Goal: Task Accomplishment & Management: Manage account settings

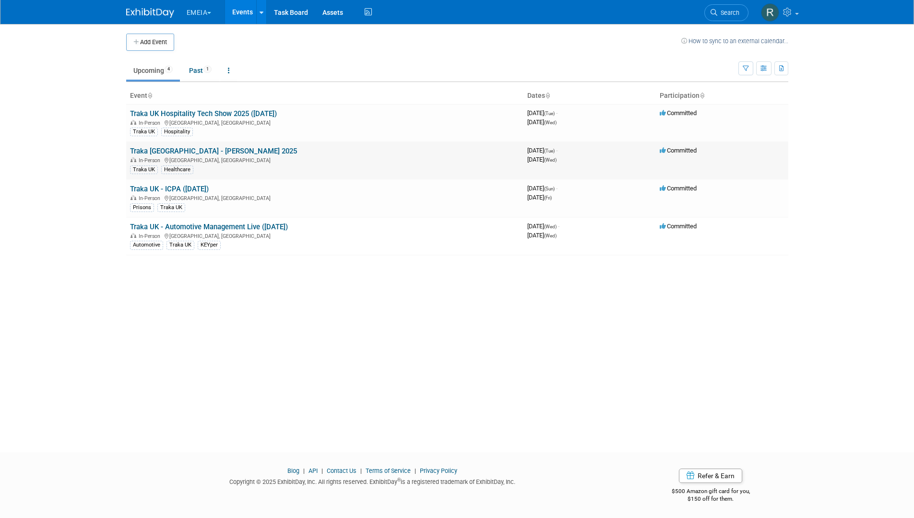
click at [177, 148] on link "Traka [GEOGRAPHIC_DATA] - [PERSON_NAME] 2025" at bounding box center [213, 151] width 167 height 9
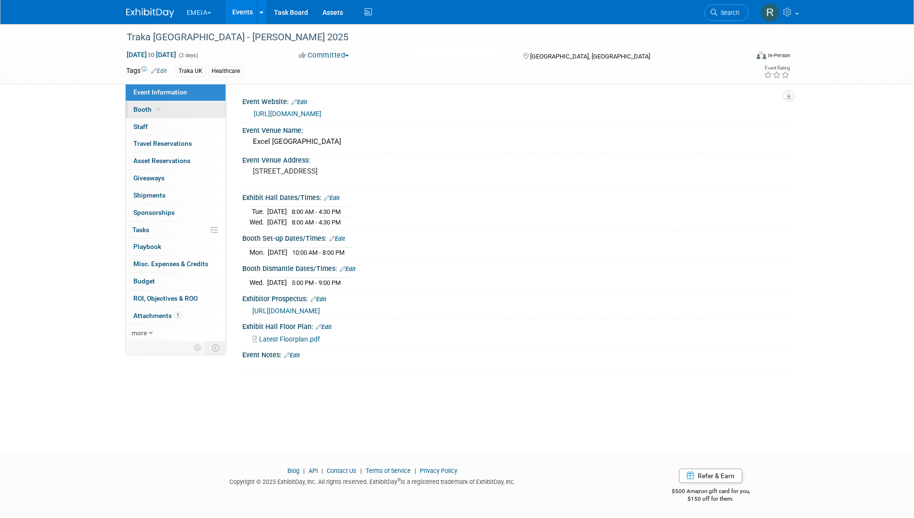
click at [154, 107] on span at bounding box center [158, 109] width 9 height 7
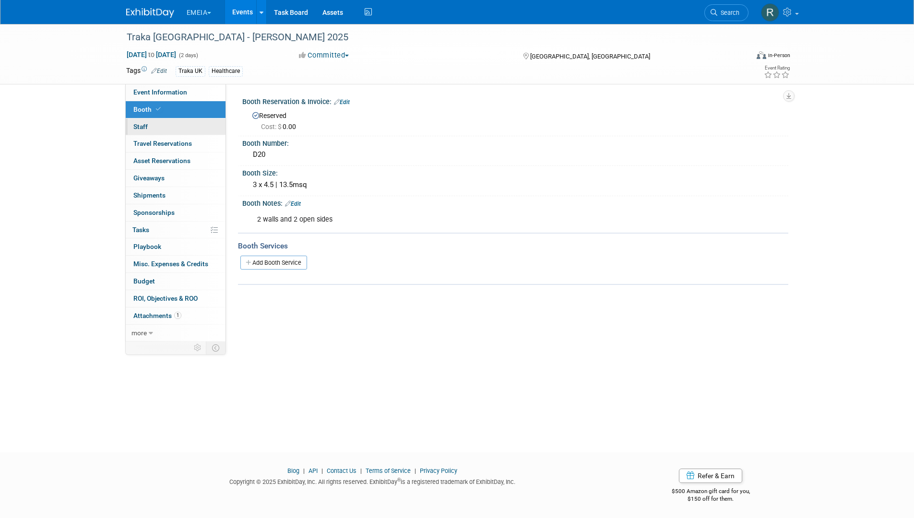
click at [161, 123] on link "0 Staff 0" at bounding box center [176, 127] width 100 height 17
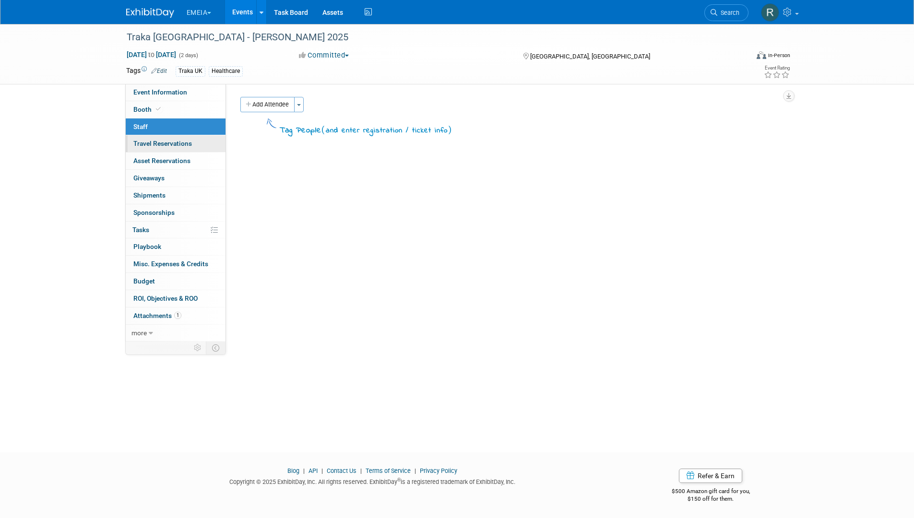
click at [165, 142] on span "Travel Reservations 0" at bounding box center [162, 144] width 59 height 8
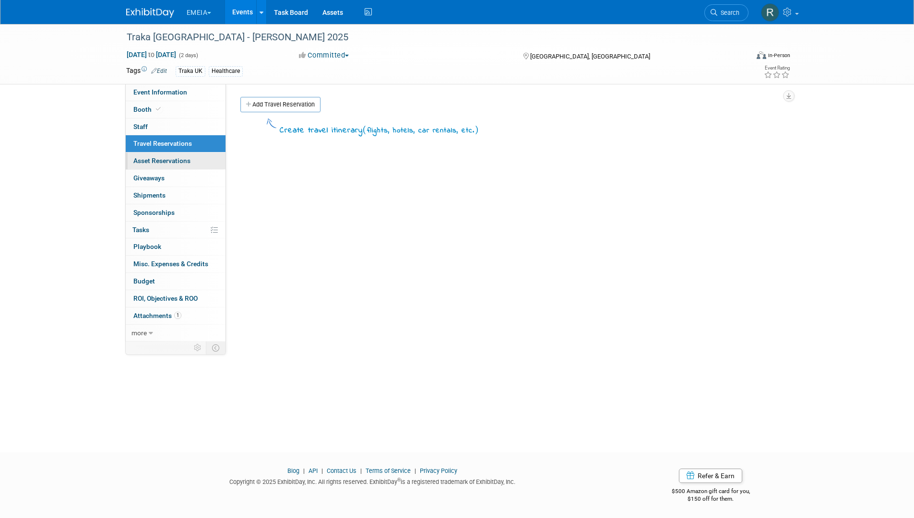
click at [171, 160] on span "Asset Reservations 0" at bounding box center [161, 161] width 57 height 8
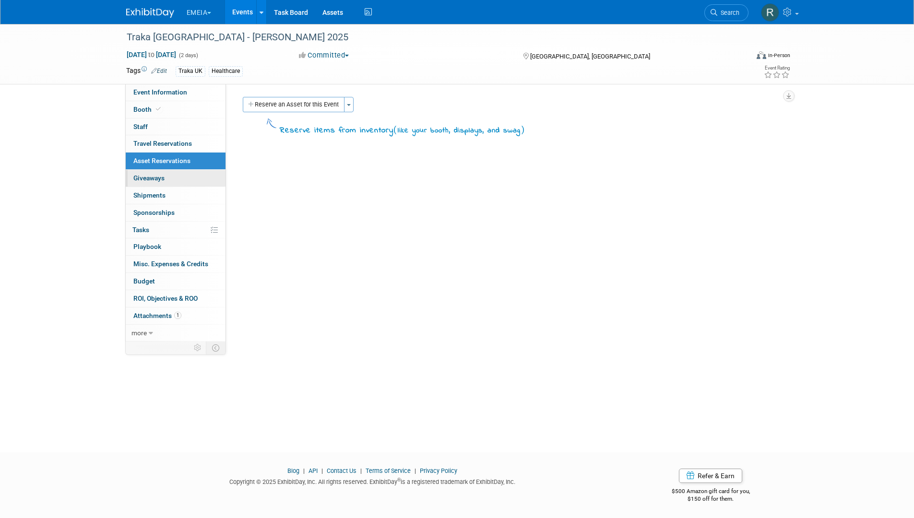
click at [177, 180] on link "0 Giveaways 0" at bounding box center [176, 178] width 100 height 17
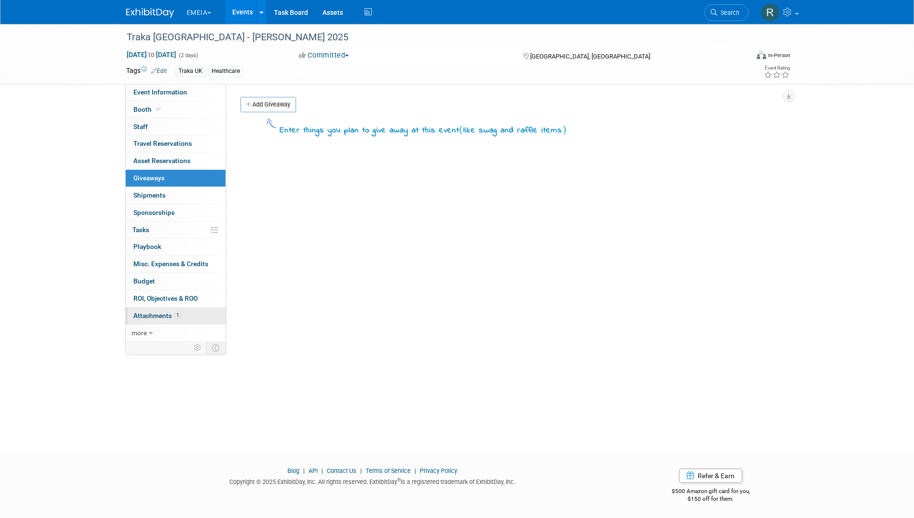
click at [162, 315] on span "Attachments 1" at bounding box center [157, 316] width 48 height 8
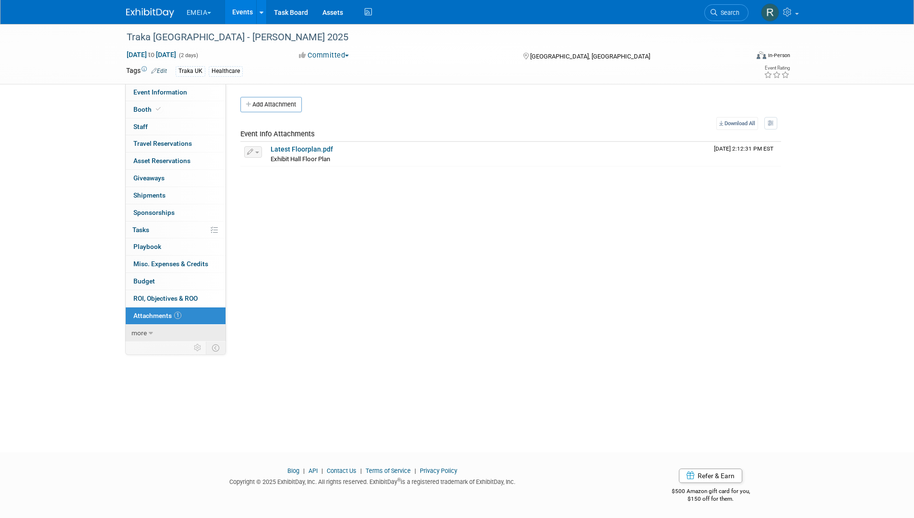
click at [168, 332] on link "more" at bounding box center [176, 333] width 100 height 17
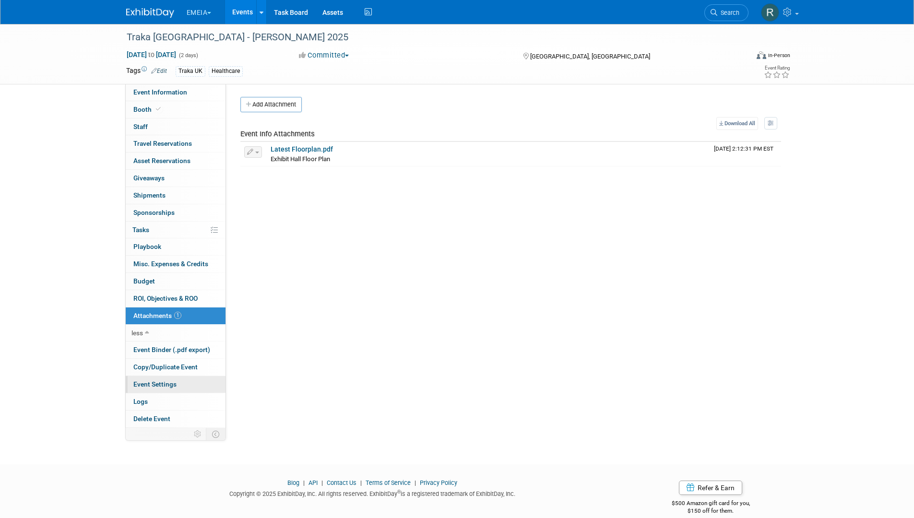
click at [168, 390] on link "Event Settings" at bounding box center [176, 384] width 100 height 17
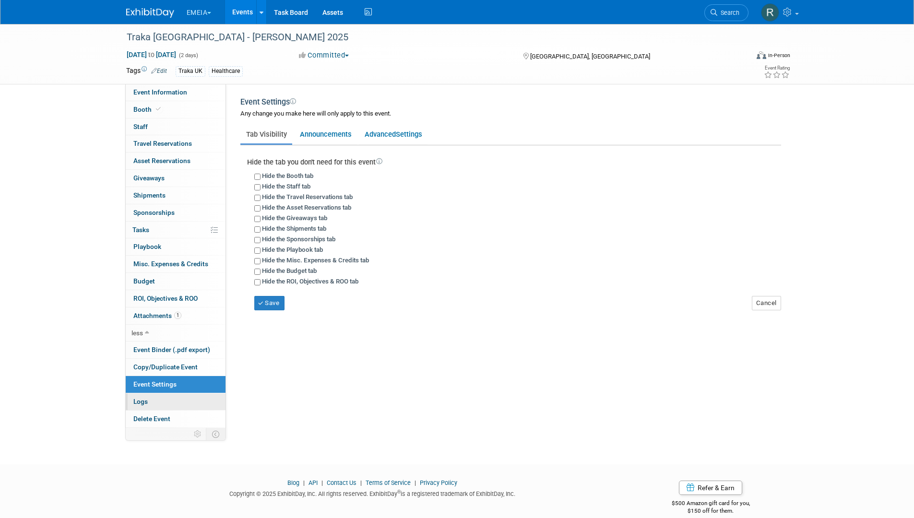
click at [160, 402] on link "Logs" at bounding box center [176, 402] width 100 height 17
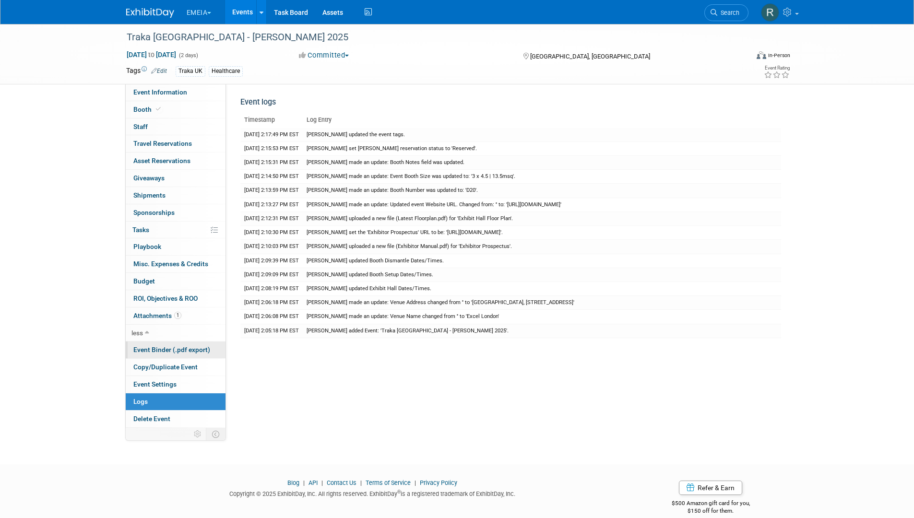
click at [160, 356] on link "Event Binder (.pdf export)" at bounding box center [176, 350] width 100 height 17
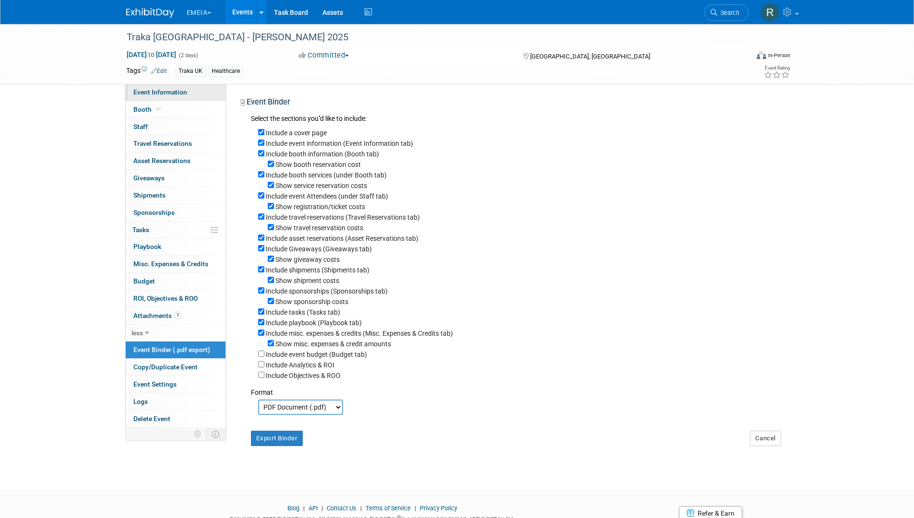
click at [178, 95] on span "Event Information" at bounding box center [160, 92] width 54 height 8
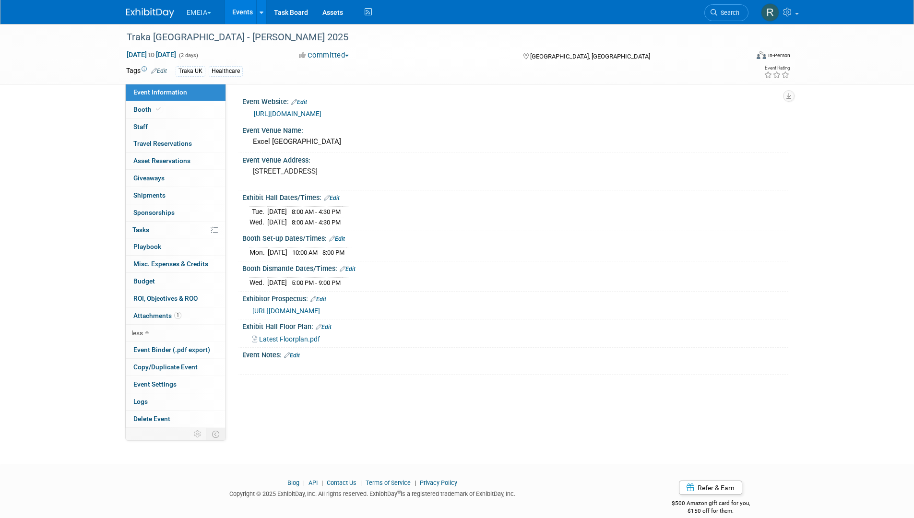
click at [292, 355] on link "Edit" at bounding box center [292, 355] width 16 height 7
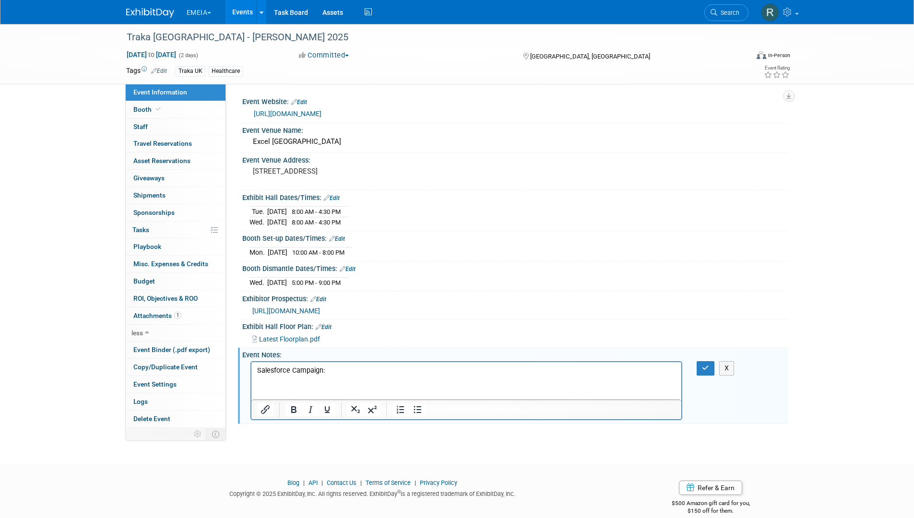
click at [343, 369] on p "Salesforce Campaign: ﻿" at bounding box center [467, 371] width 420 height 10
drag, startPoint x: 325, startPoint y: 372, endPoint x: 551, endPoint y: 772, distance: 459.5
click at [251, 372] on html "Salesforce Campaign: https://traka.lightning.force.com/lightning/r/Campaign/701…" at bounding box center [466, 368] width 431 height 13
click at [291, 408] on icon "Bold" at bounding box center [294, 410] width 12 height 12
click at [328, 410] on icon "Underline" at bounding box center [326, 410] width 5 height 7
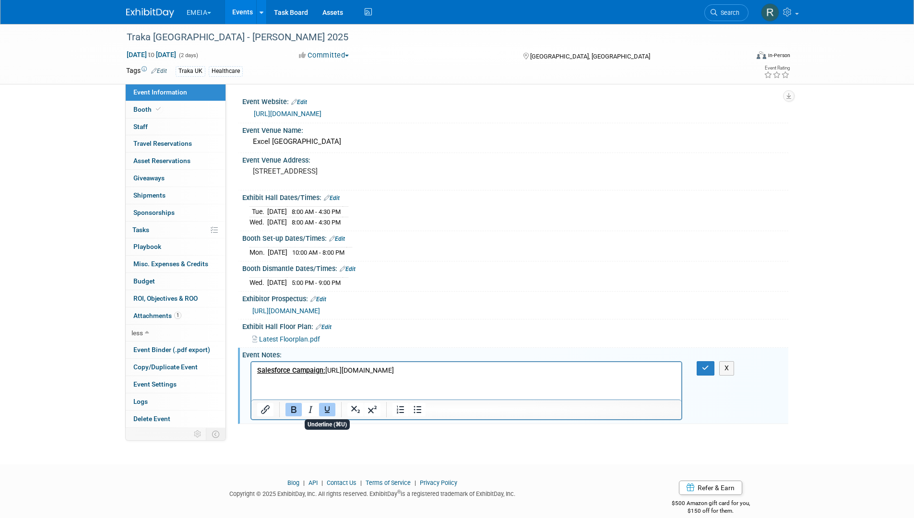
click at [327, 376] on html "Salesforce Campaign: https://traka.lightning.force.com/lightning/r/Campaign/701…" at bounding box center [466, 368] width 431 height 13
click at [323, 372] on p "Salesforce Campaign: https://traka.lightning.force.com/lightning/r/Campaign/701…" at bounding box center [467, 371] width 420 height 10
click at [326, 412] on icon "Underline" at bounding box center [328, 410] width 12 height 12
click at [328, 376] on html "Salesforce Campaign : https://traka.lightning.force.com/lightning/r/Campaign/70…" at bounding box center [466, 368] width 431 height 13
click at [703, 369] on icon "button" at bounding box center [705, 368] width 7 height 7
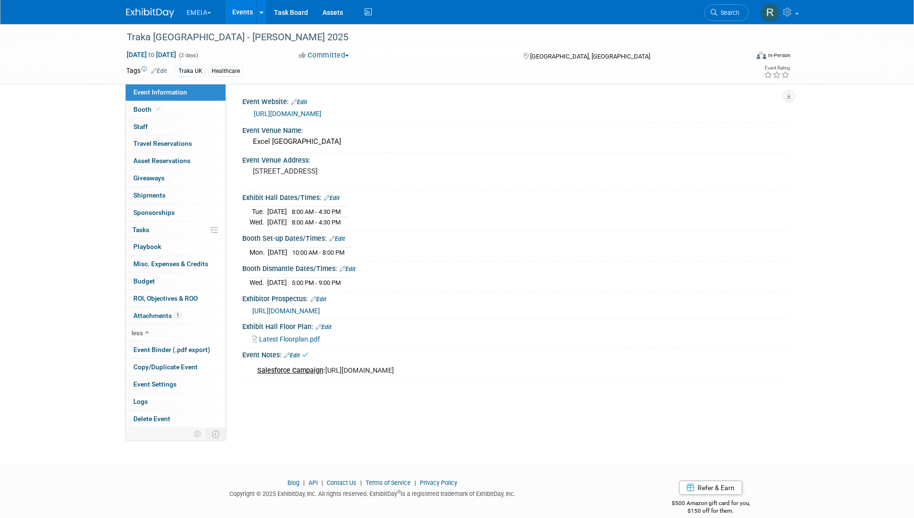
click at [343, 368] on div "Salesforce Campaign : https://traka.lightning.force.com/lightning/r/Campaign/70…" at bounding box center [467, 370] width 432 height 19
click at [237, 14] on link "Events" at bounding box center [242, 12] width 35 height 24
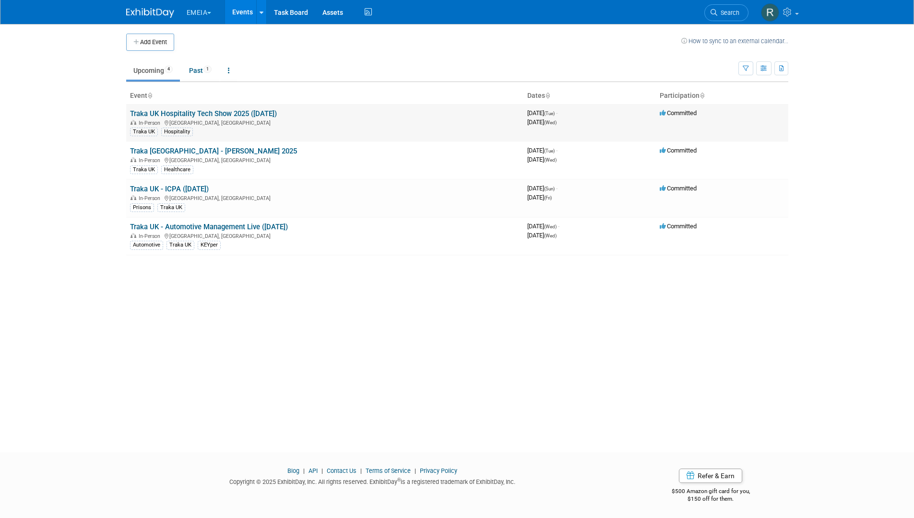
click at [189, 110] on link "Traka UK Hospitality Tech Show 2025 ([DATE])" at bounding box center [203, 113] width 147 height 9
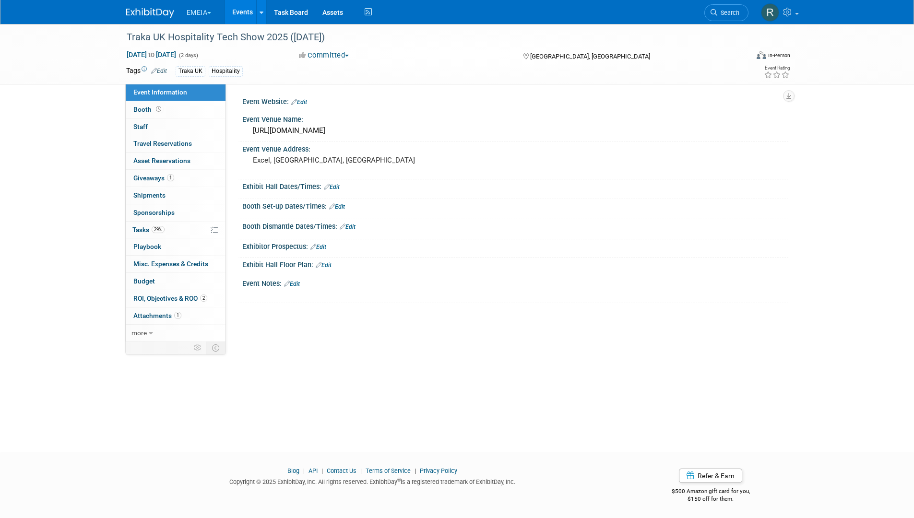
click at [293, 282] on link "Edit" at bounding box center [292, 284] width 16 height 7
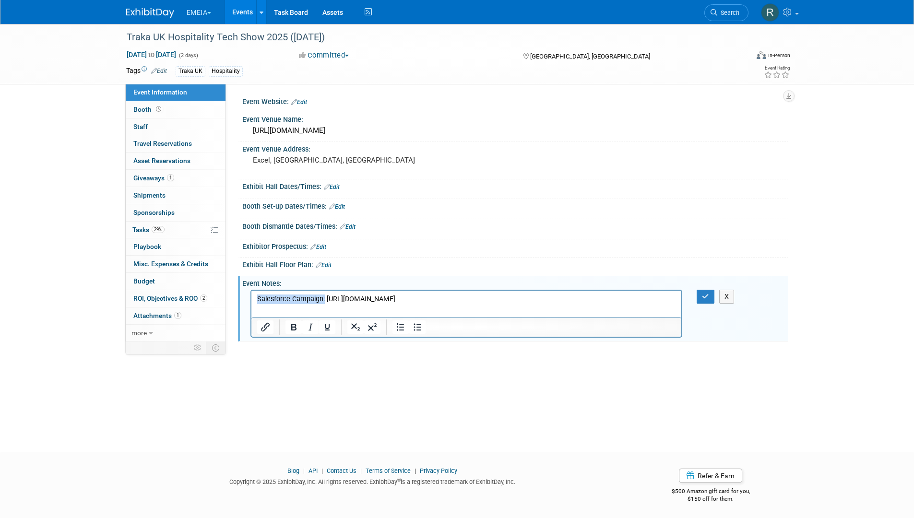
drag, startPoint x: 324, startPoint y: 298, endPoint x: 256, endPoint y: 293, distance: 67.3
click at [256, 293] on html "Salesforce Campaign: [URL][DOMAIN_NAME]" at bounding box center [466, 297] width 431 height 13
click at [290, 324] on icon "Bold" at bounding box center [294, 328] width 12 height 12
click at [321, 329] on button "Underline" at bounding box center [327, 327] width 16 height 13
click at [587, 300] on p "Salesforce Campaign: https://traka.lightning.force.com/lightning/r/Campaign/701…" at bounding box center [467, 300] width 420 height 10
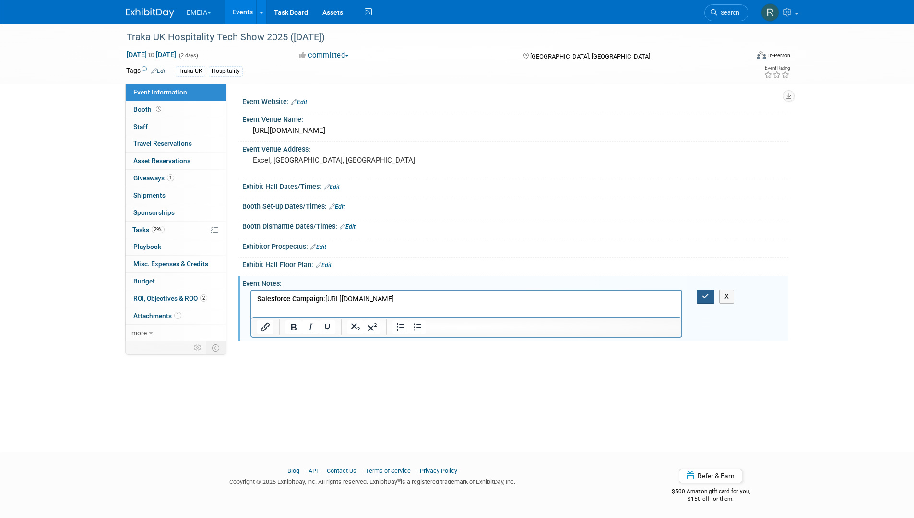
click at [705, 296] on icon "button" at bounding box center [705, 296] width 7 height 7
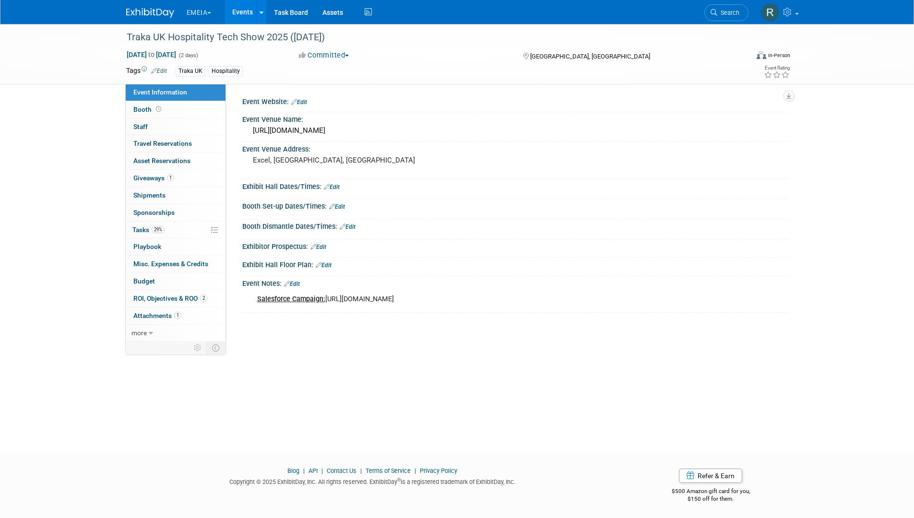
click at [238, 11] on link "Events" at bounding box center [242, 12] width 35 height 24
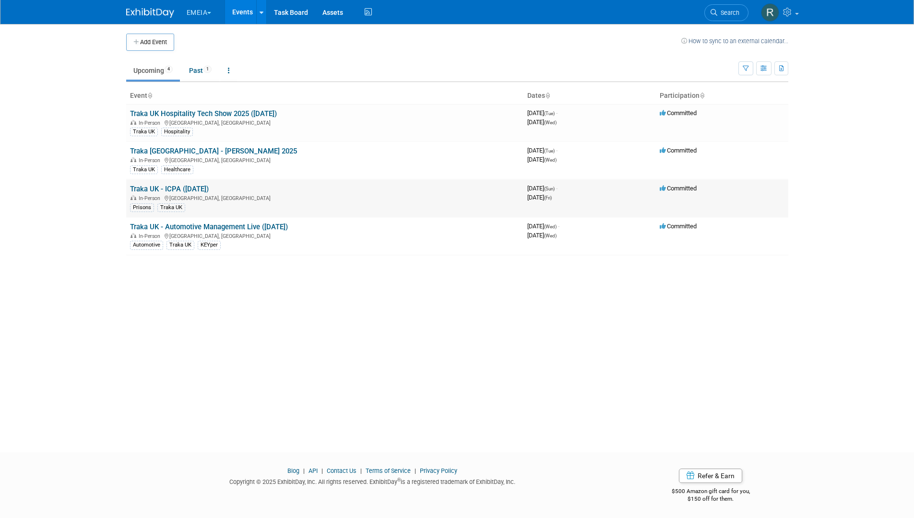
click at [190, 187] on link "Traka UK - ICPA ([DATE])" at bounding box center [169, 189] width 79 height 9
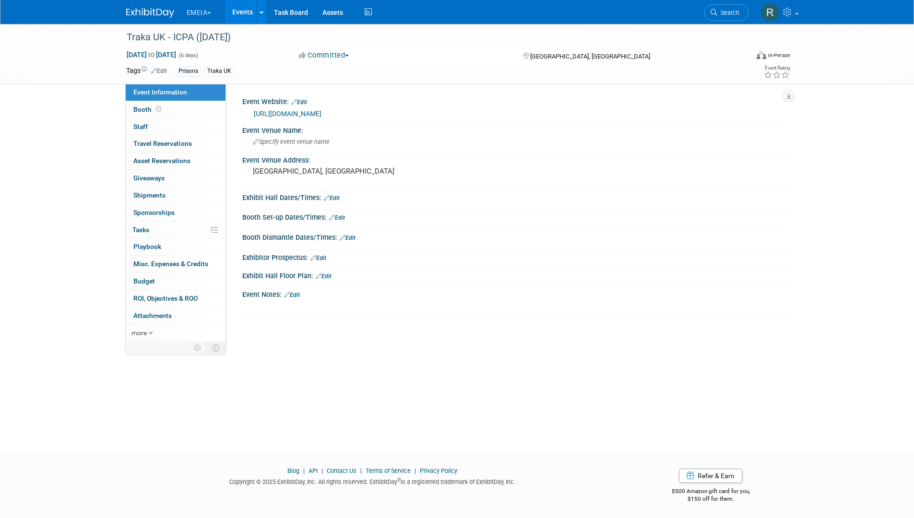
click at [293, 294] on link "Edit" at bounding box center [292, 295] width 16 height 7
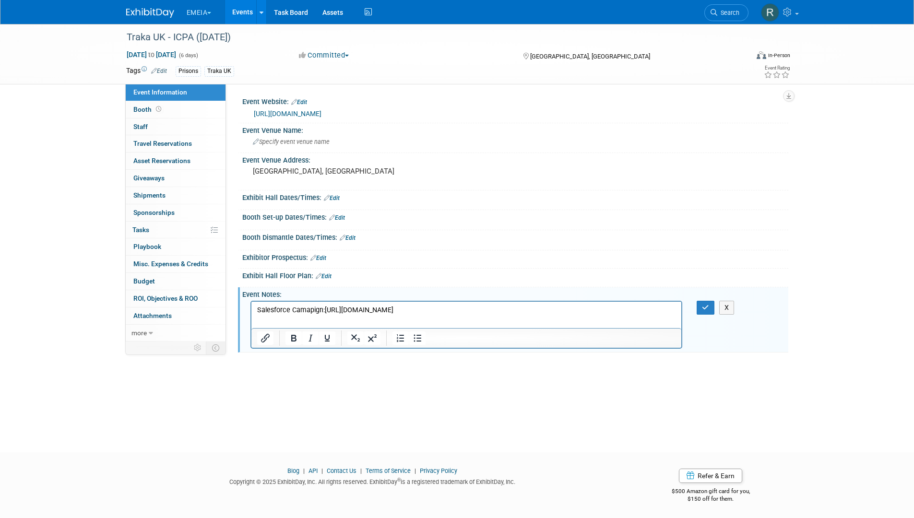
click at [323, 312] on p "Salesforce Camapign:[URL][DOMAIN_NAME]" at bounding box center [467, 311] width 420 height 10
drag, startPoint x: 325, startPoint y: 309, endPoint x: 245, endPoint y: 309, distance: 80.2
click at [251, 309] on html "Salesforce Camapign: [URL][DOMAIN_NAME]" at bounding box center [466, 308] width 431 height 13
click at [291, 335] on icon "Bold" at bounding box center [293, 338] width 5 height 7
click at [323, 340] on icon "Underline" at bounding box center [328, 339] width 12 height 12
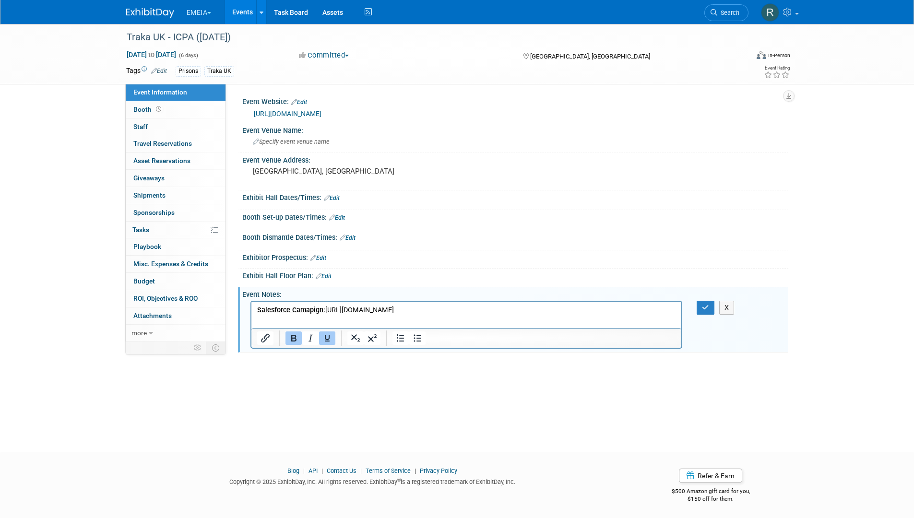
click at [612, 310] on p "Salesforce Camapign: [URL][DOMAIN_NAME]" at bounding box center [467, 311] width 420 height 10
click at [708, 309] on icon "button" at bounding box center [705, 307] width 7 height 7
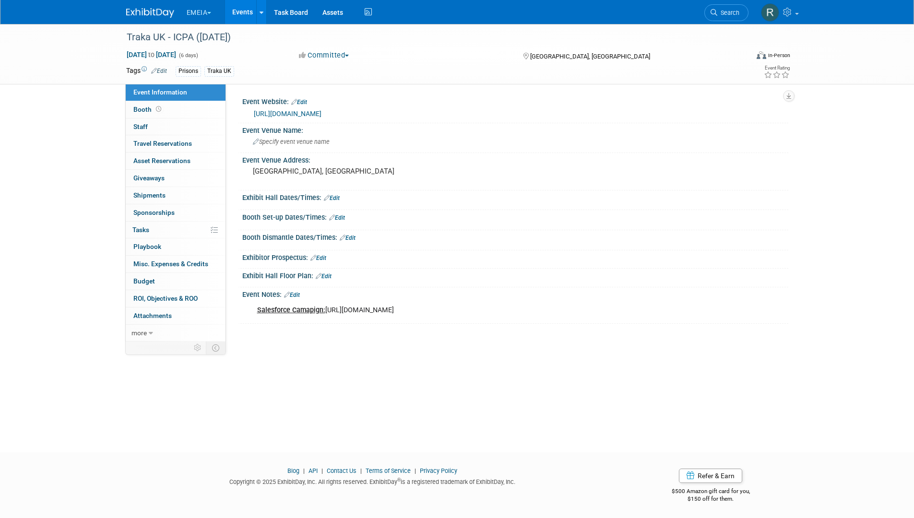
click at [247, 13] on link "Events" at bounding box center [242, 12] width 35 height 24
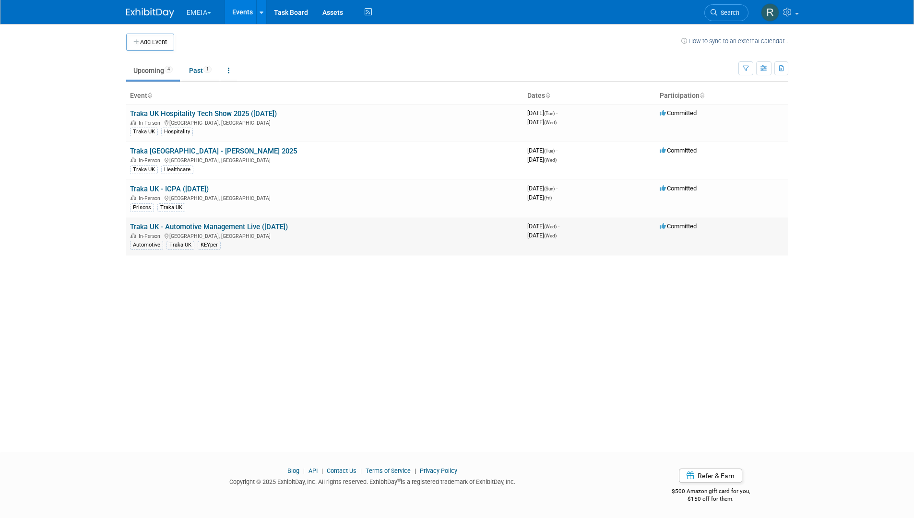
click at [196, 226] on link "Traka UK - Automotive Management Live ([DATE])" at bounding box center [209, 227] width 158 height 9
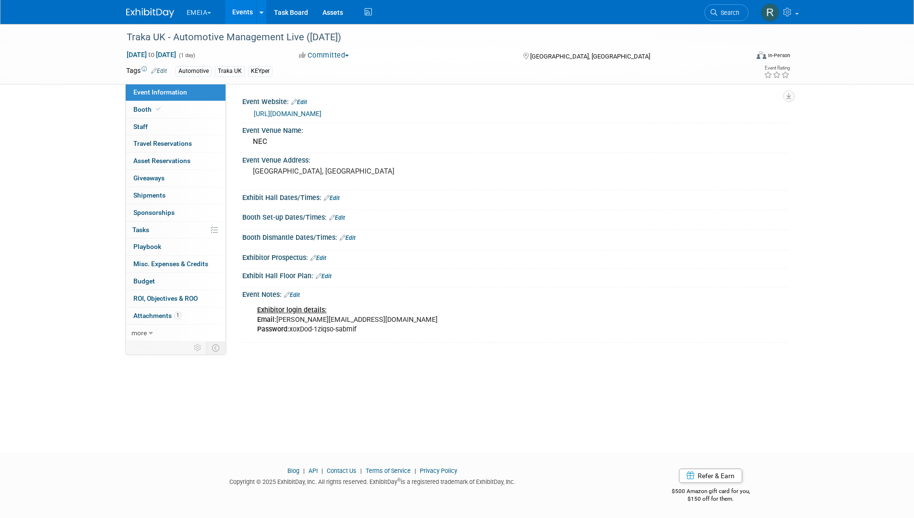
click at [300, 297] on link "Edit" at bounding box center [292, 295] width 16 height 7
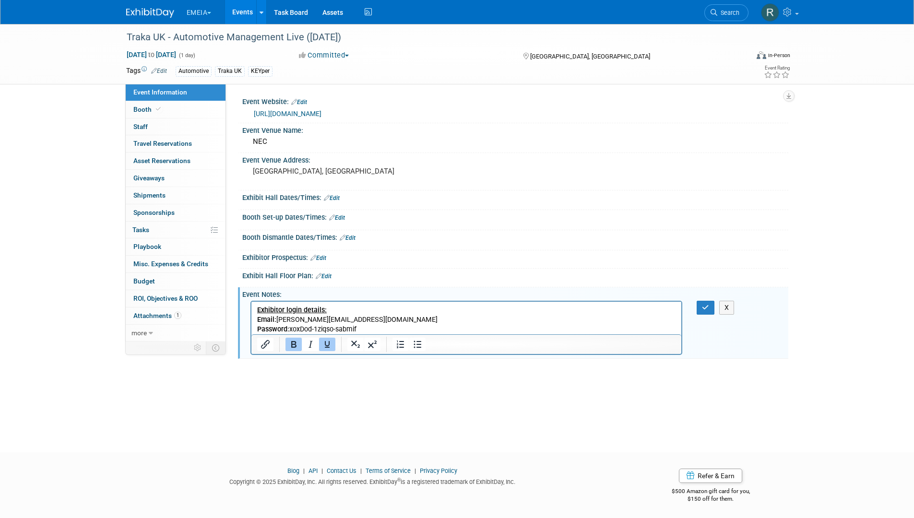
click at [394, 331] on p "Exhibitor login details: Email: [PERSON_NAME][EMAIL_ADDRESS][DOMAIN_NAME] Passw…" at bounding box center [467, 320] width 420 height 29
click at [258, 309] on b "Exhibitor login details:" at bounding box center [292, 310] width 70 height 8
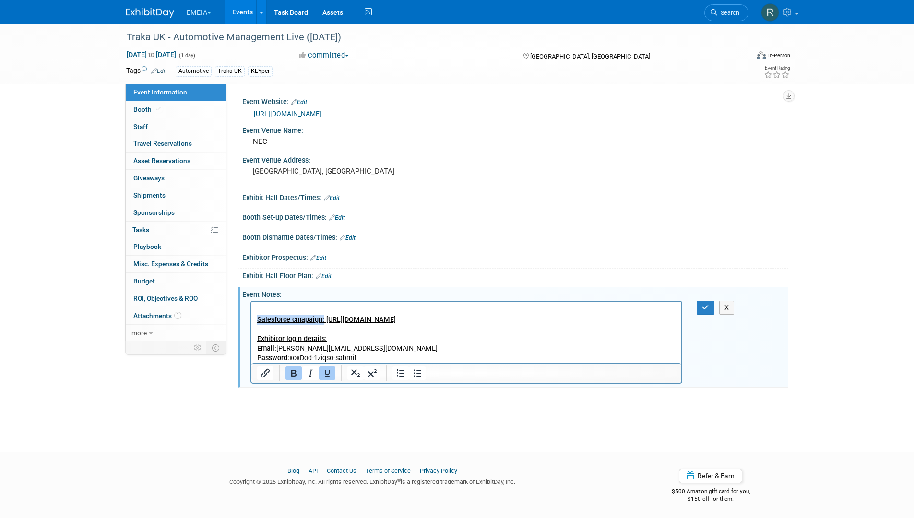
drag, startPoint x: 324, startPoint y: 320, endPoint x: 251, endPoint y: 320, distance: 73.4
click at [251, 320] on html "Salesforce cmapaign: [URL][DOMAIN_NAME] Exhibitor login details: Email: [PERSON…" at bounding box center [466, 332] width 431 height 61
drag, startPoint x: 603, startPoint y: 323, endPoint x: 326, endPoint y: 320, distance: 277.5
click at [325, 320] on p "Salesforce cmapaign: [URL][DOMAIN_NAME]" at bounding box center [467, 320] width 420 height 10
click at [323, 376] on icon "Underline" at bounding box center [328, 374] width 12 height 12
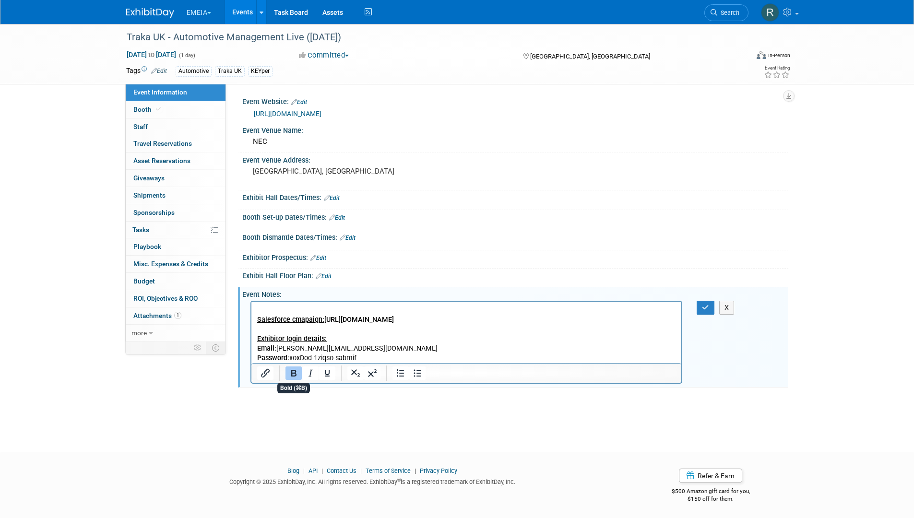
click at [297, 374] on icon "Bold" at bounding box center [294, 374] width 12 height 12
click at [326, 324] on p "Salesforce cmapaign: [URL][DOMAIN_NAME]" at bounding box center [467, 320] width 420 height 10
click at [324, 320] on span "[URL][DOMAIN_NAME]" at bounding box center [358, 320] width 69 height 8
click at [323, 321] on p "Salesforce cmapaign: [URL][DOMAIN_NAME]" at bounding box center [467, 320] width 420 height 10
click at [323, 374] on icon "Underline" at bounding box center [328, 374] width 12 height 12
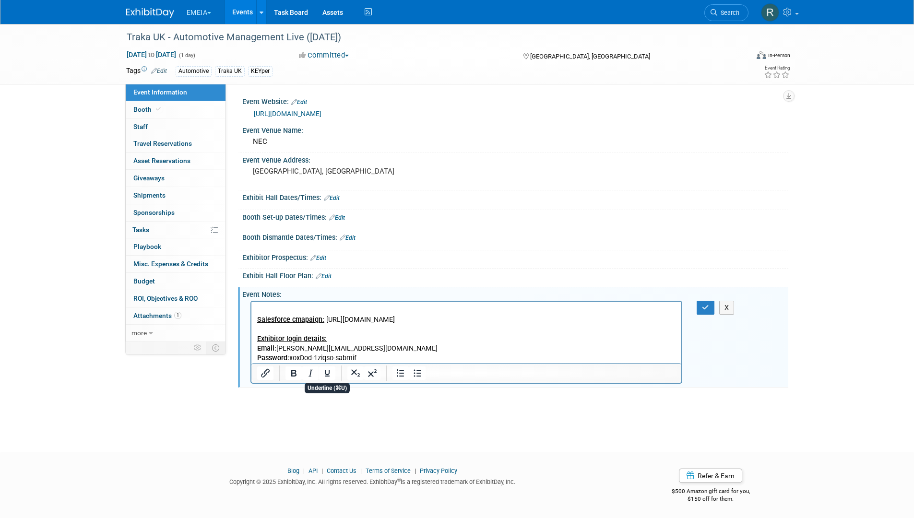
click at [348, 358] on p "Exhibitor login details: Email: [PERSON_NAME][EMAIL_ADDRESS][DOMAIN_NAME] Passw…" at bounding box center [467, 349] width 420 height 29
click at [706, 307] on icon "button" at bounding box center [705, 307] width 7 height 7
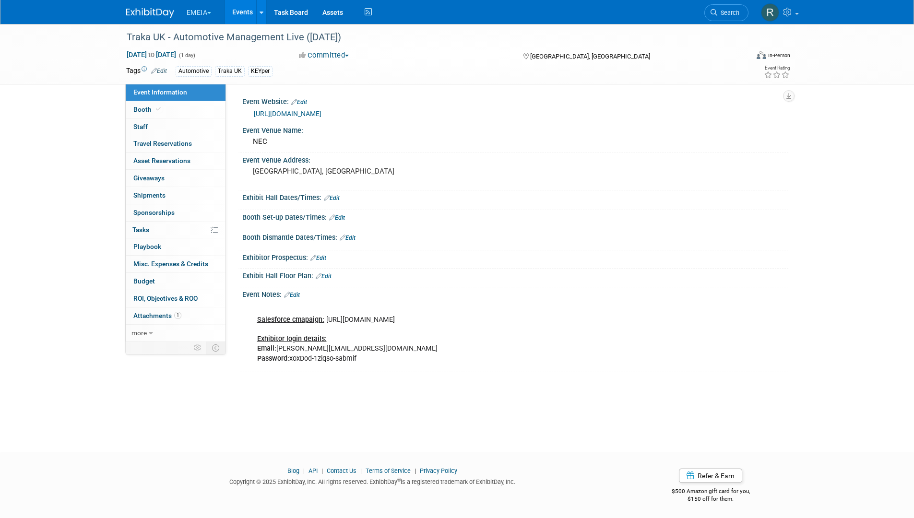
click at [338, 198] on link "Edit" at bounding box center [332, 198] width 16 height 7
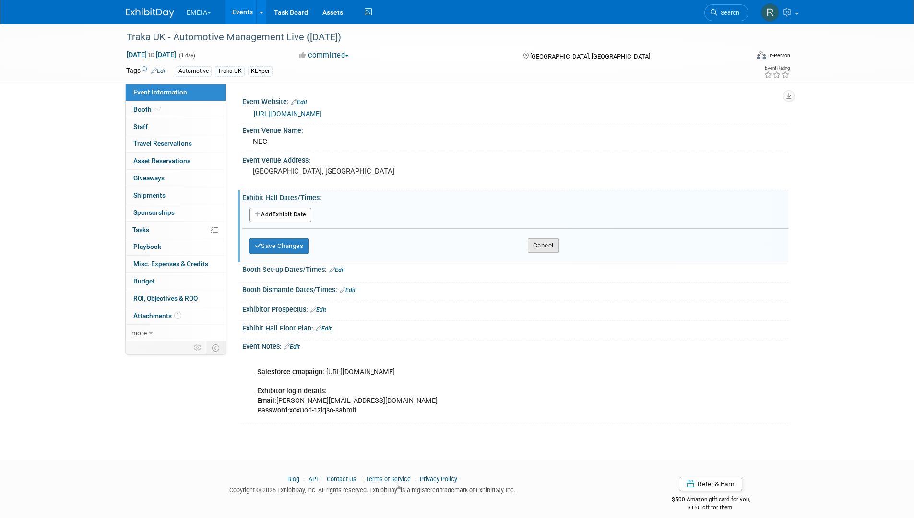
click at [538, 246] on button "Cancel" at bounding box center [543, 246] width 31 height 14
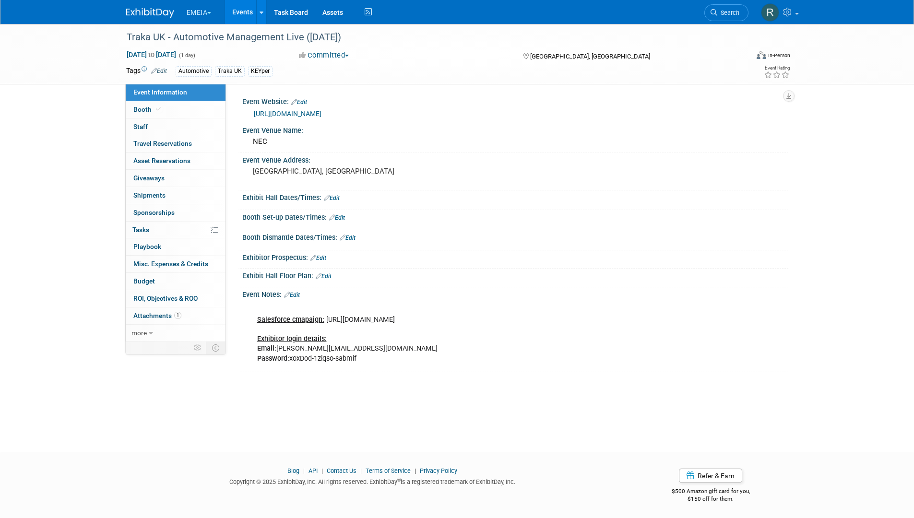
click at [338, 217] on link "Edit" at bounding box center [337, 218] width 16 height 7
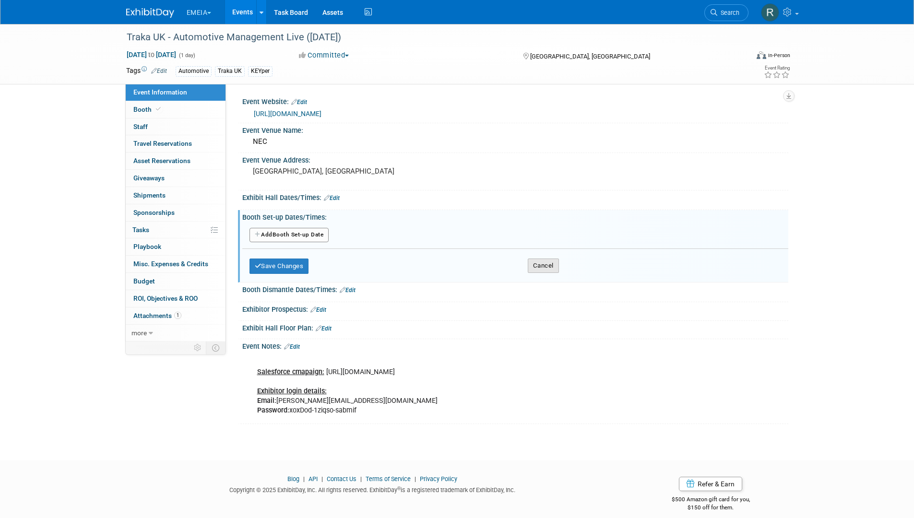
click at [546, 265] on button "Cancel" at bounding box center [543, 266] width 31 height 14
